Goal: Transaction & Acquisition: Purchase product/service

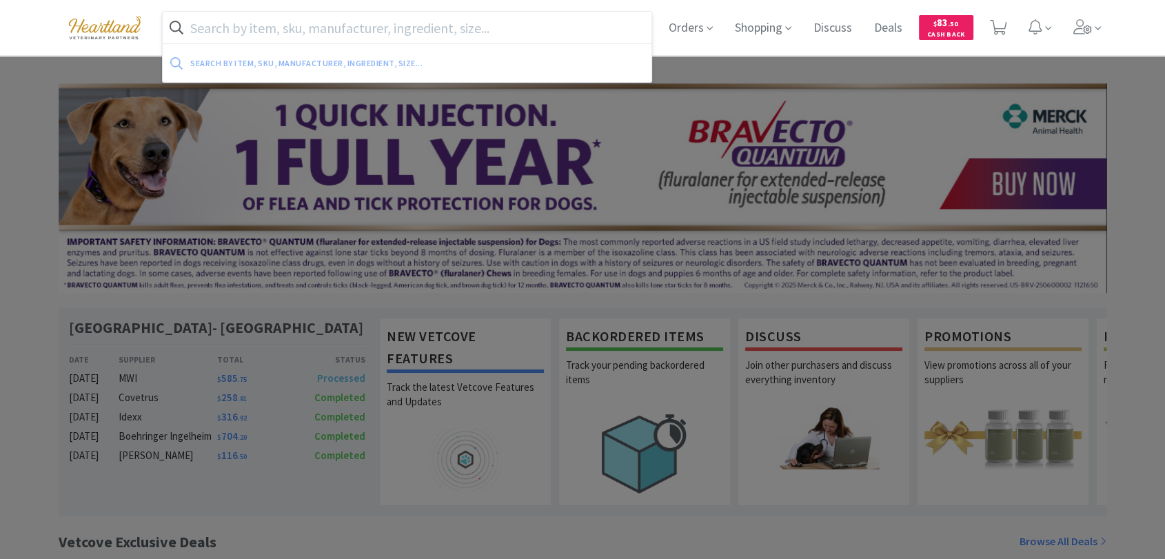
click at [354, 18] on input "text" at bounding box center [407, 28] width 489 height 32
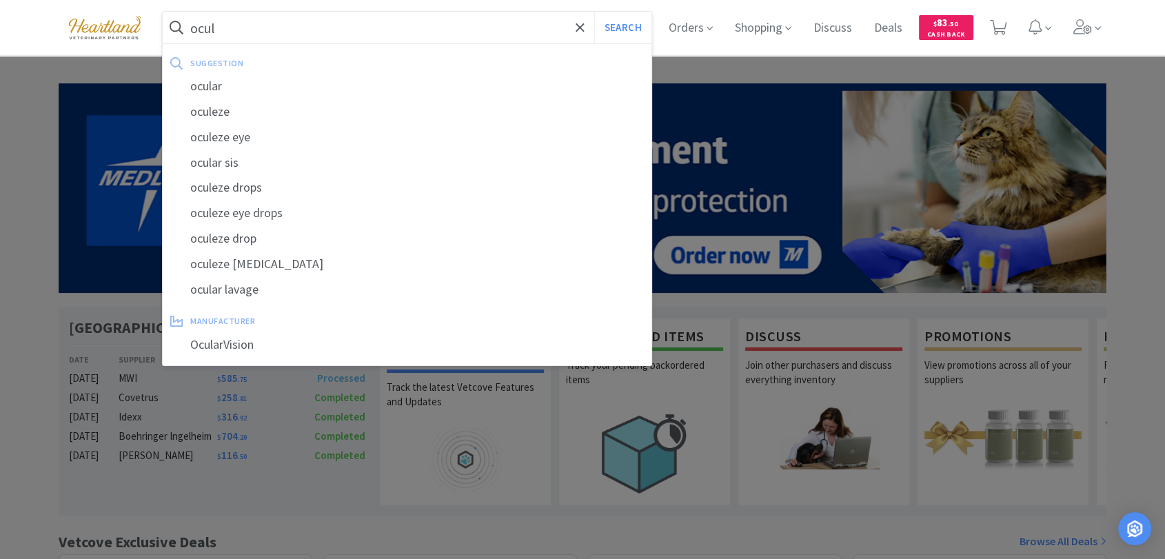
click at [357, 16] on input "ocul" at bounding box center [407, 28] width 489 height 32
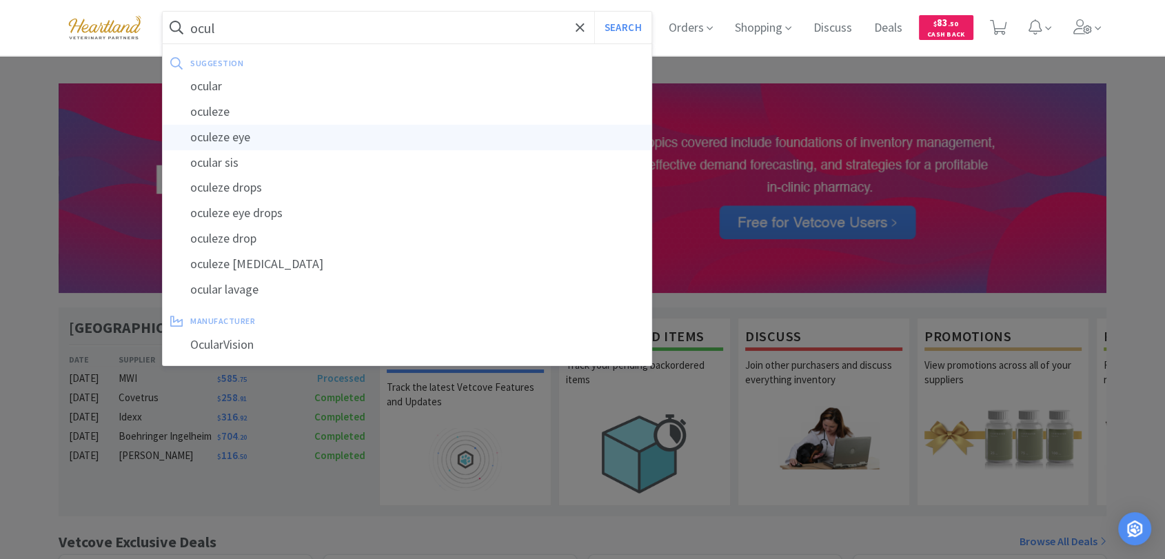
click at [254, 132] on div "oculeze eye" at bounding box center [407, 138] width 489 height 26
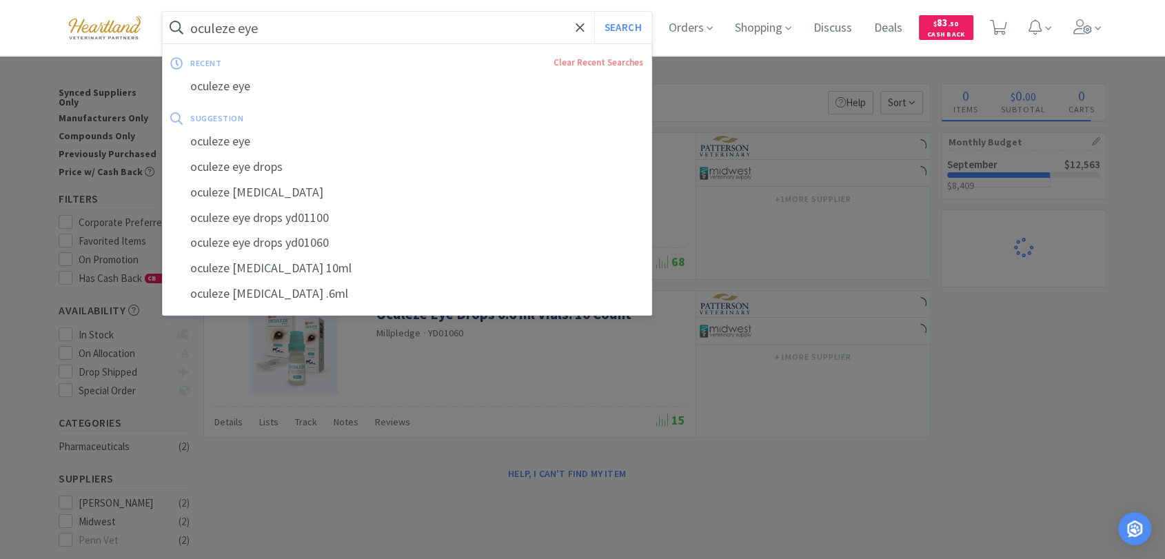
click at [221, 27] on input "oculeze eye" at bounding box center [407, 28] width 489 height 32
click at [221, 29] on input "oculeze eye" at bounding box center [407, 28] width 489 height 32
click at [228, 26] on input "oculeze eye" at bounding box center [407, 28] width 489 height 32
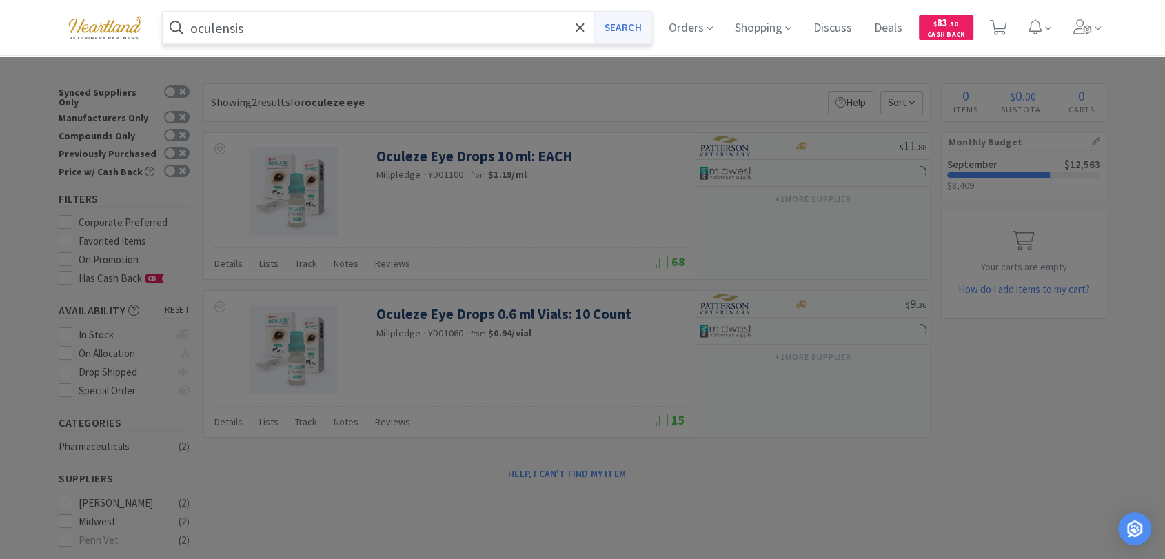
type input "oculensis"
click at [594, 12] on button "Search" at bounding box center [622, 28] width 57 height 32
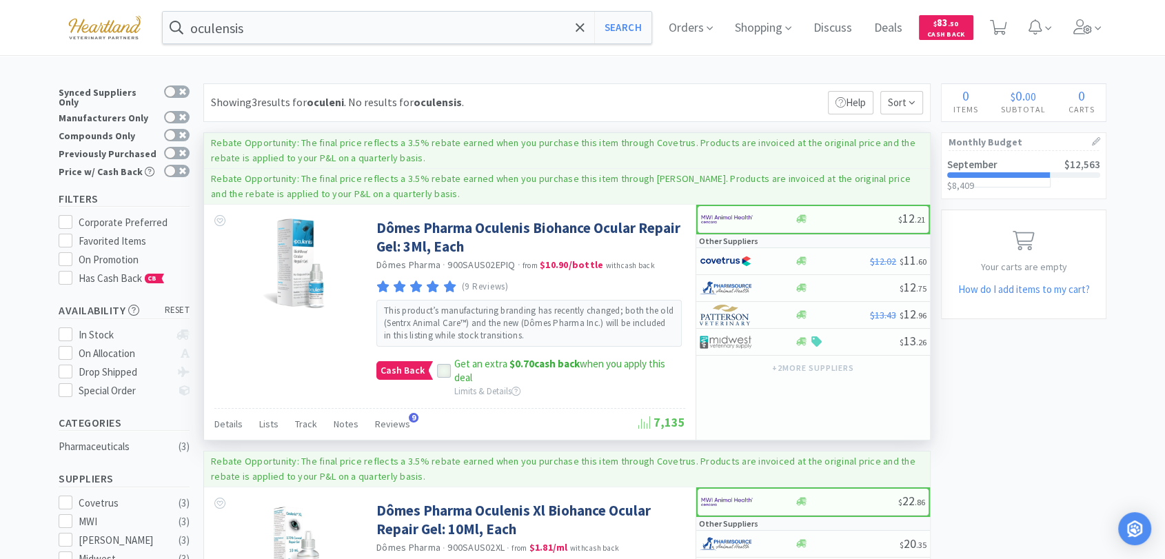
click at [439, 370] on icon at bounding box center [444, 371] width 10 height 10
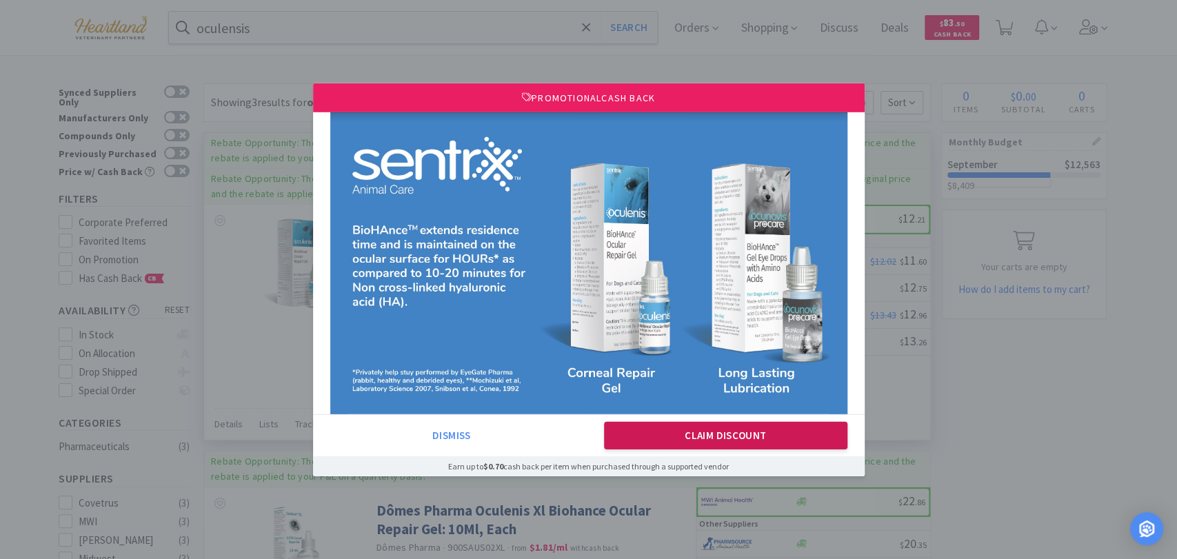
click at [739, 437] on button "Claim Discount" at bounding box center [725, 436] width 243 height 28
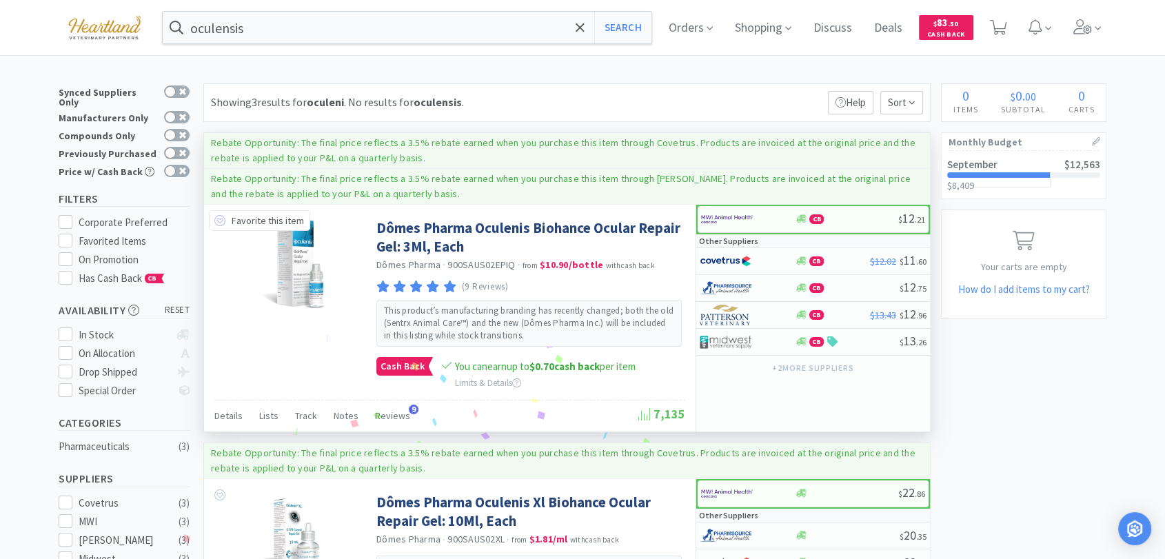
click at [219, 217] on icon at bounding box center [219, 220] width 11 height 11
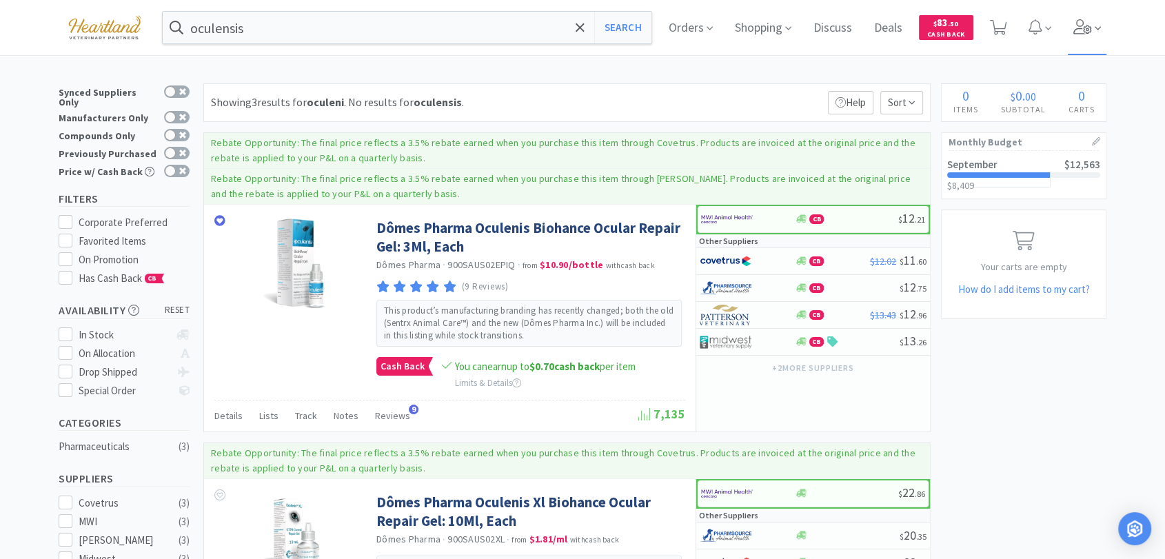
click at [1101, 22] on icon at bounding box center [1098, 28] width 6 height 12
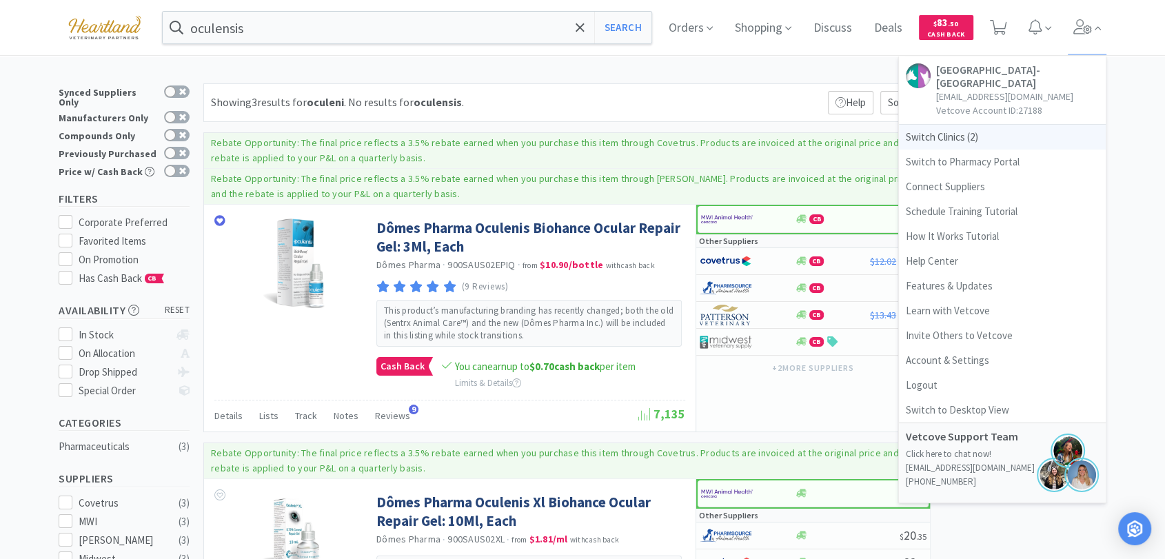
click at [955, 132] on span "Switch Clinics ( 2 )" at bounding box center [1002, 137] width 207 height 25
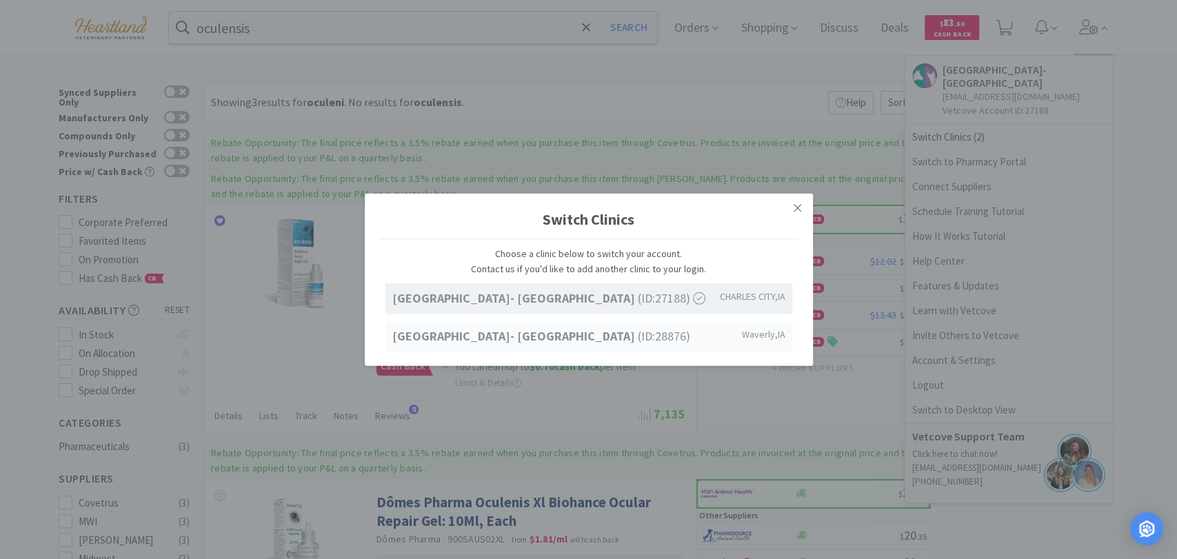
click at [662, 327] on span "[GEOGRAPHIC_DATA]- [GEOGRAPHIC_DATA] (ID: 28876 )" at bounding box center [541, 337] width 298 height 20
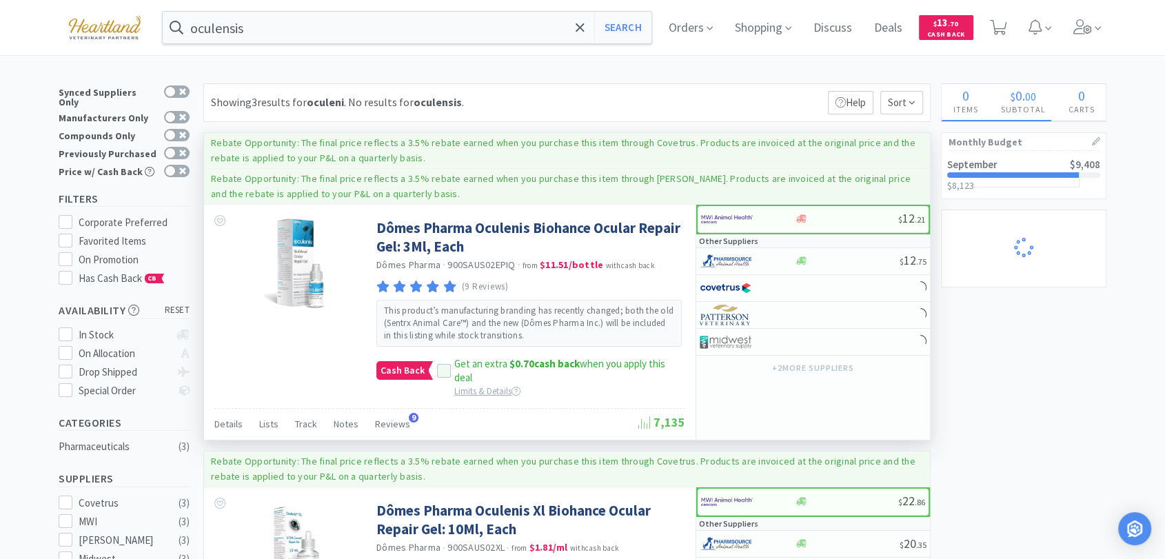
select select "1"
click at [443, 372] on icon at bounding box center [444, 371] width 10 height 10
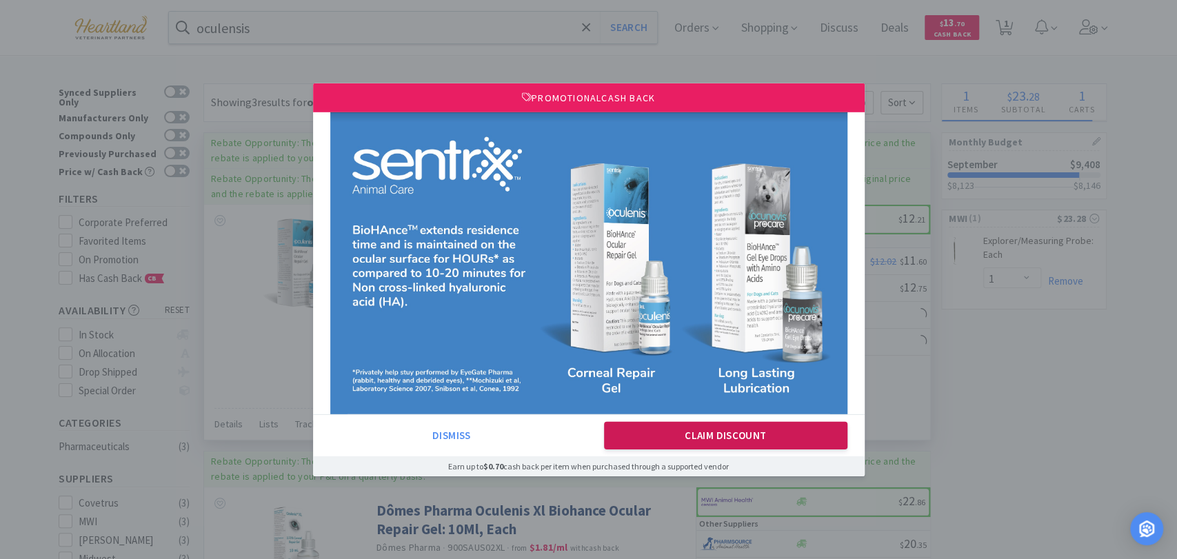
click at [744, 436] on button "Claim Discount" at bounding box center [725, 436] width 243 height 28
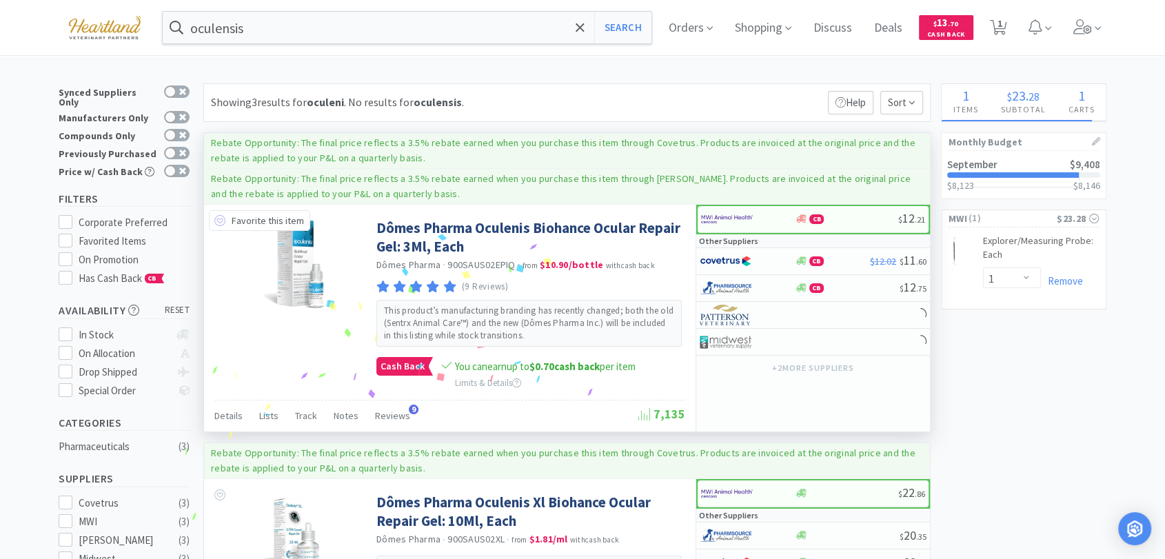
click at [221, 224] on icon at bounding box center [219, 220] width 11 height 11
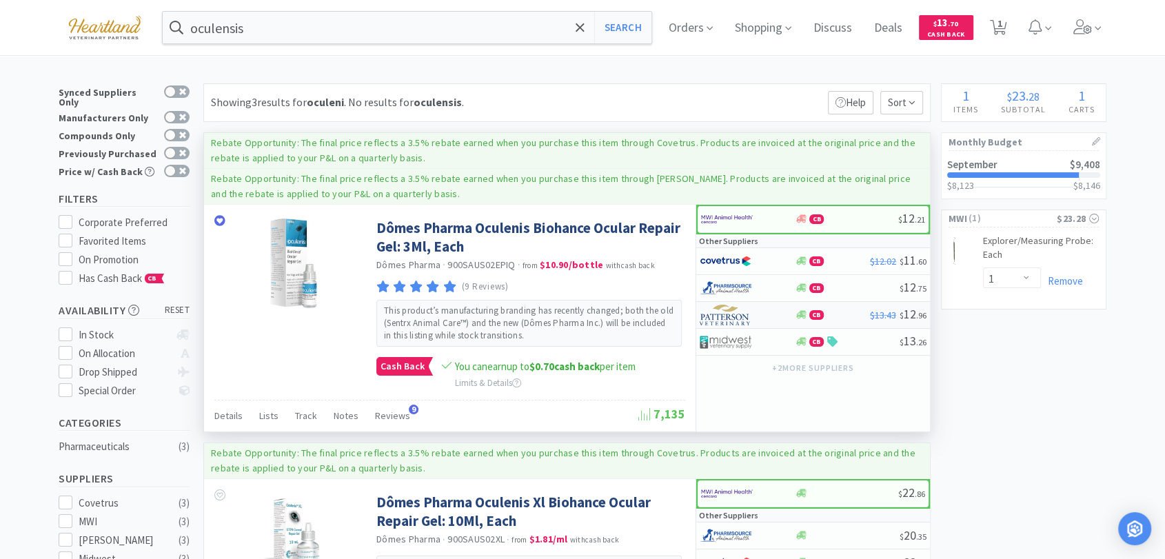
click at [739, 314] on img at bounding box center [726, 315] width 52 height 21
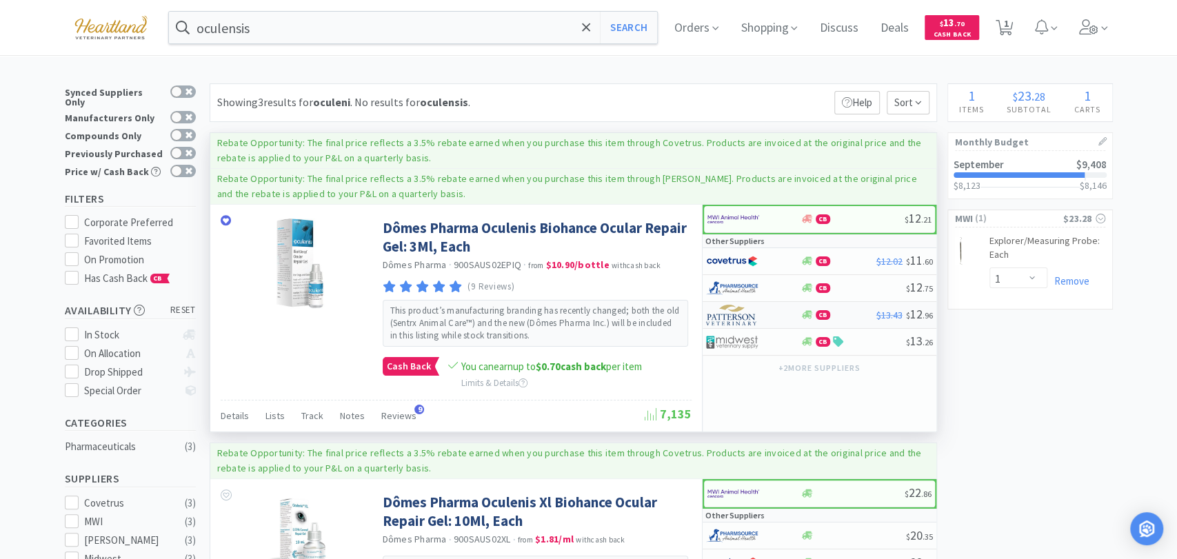
select select "1"
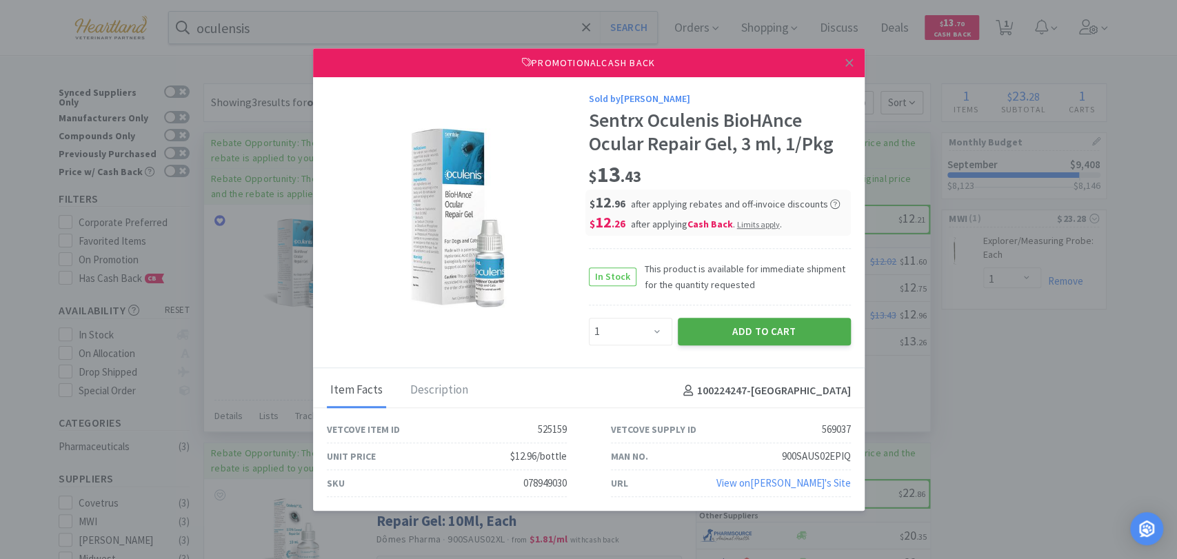
click at [745, 328] on button "Add to Cart" at bounding box center [764, 332] width 173 height 28
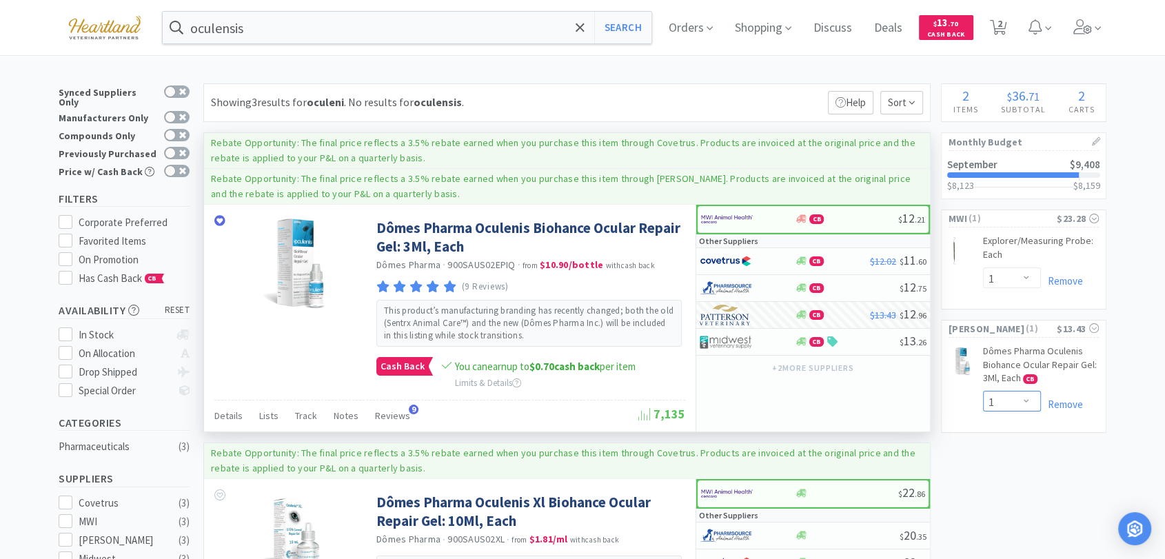
click at [1026, 403] on select "Enter Quantity 1 2 3 4 5 6 7 8 9 10 11 12 13 14 15 16 17 18 19 20 Enter Quantity" at bounding box center [1012, 401] width 58 height 21
click at [983, 391] on select "Enter Quantity 1 2 3 4 5 6 7 8 9 10 11 12 13 14 15 16 17 18 19 20 Enter Quantity" at bounding box center [1012, 401] width 58 height 21
select select "2"
click at [477, 225] on link "Dômes Pharma Oculenis Biohance Ocular Repair Gel: 3Ml, Each" at bounding box center [529, 238] width 305 height 38
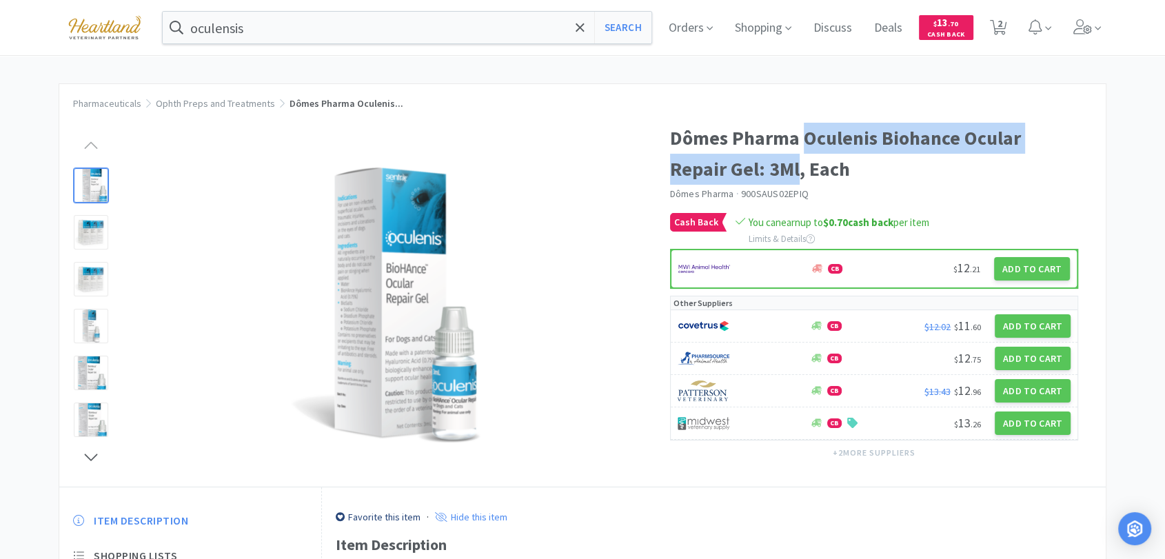
drag, startPoint x: 803, startPoint y: 141, endPoint x: 799, endPoint y: 167, distance: 26.0
click at [799, 167] on h1 "Dômes Pharma Oculenis Biohance Ocular Repair Gel: 3Ml, Each" at bounding box center [874, 154] width 409 height 62
copy h1 "Oculenis Biohance Ocular Repair Gel: 3Ml"
